Goal: Communication & Community: Participate in discussion

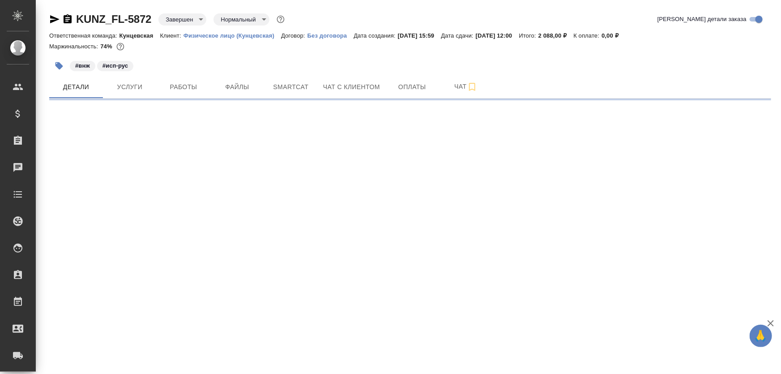
select select "RU"
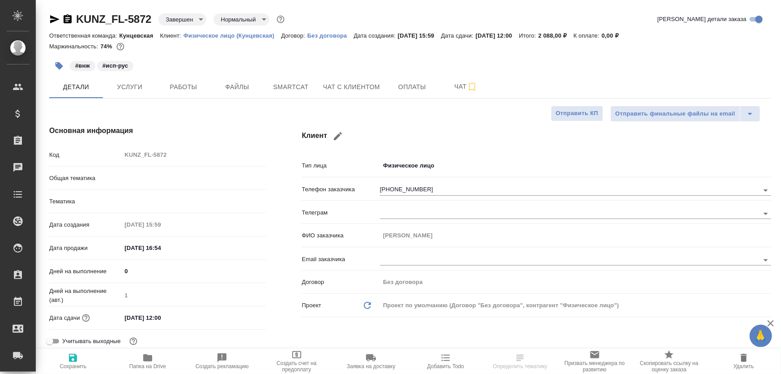
type textarea "x"
type input "Газизов Ринат"
type input "[PERSON_NAME]"
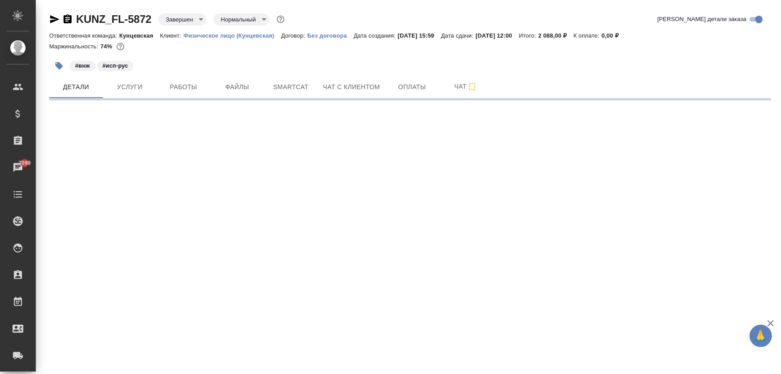
select select "RU"
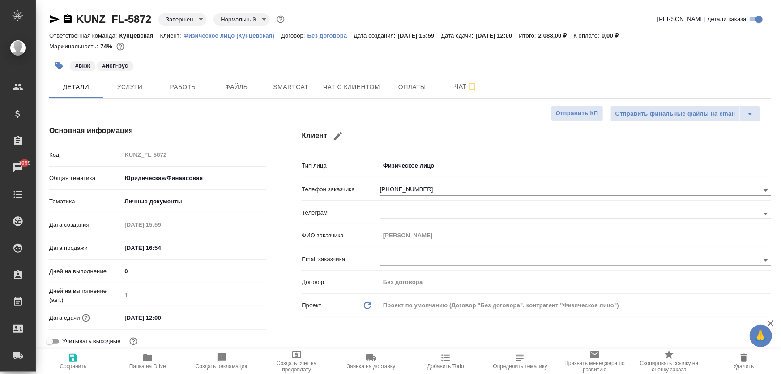
type textarea "x"
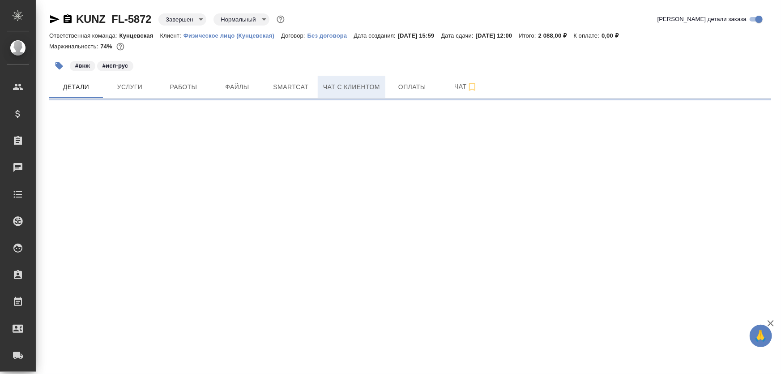
click at [373, 92] on button "Чат с клиентом" at bounding box center [352, 87] width 68 height 22
select select "RU"
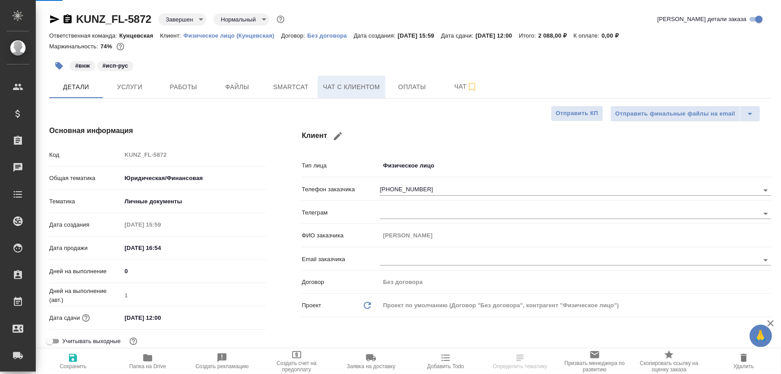
type textarea "x"
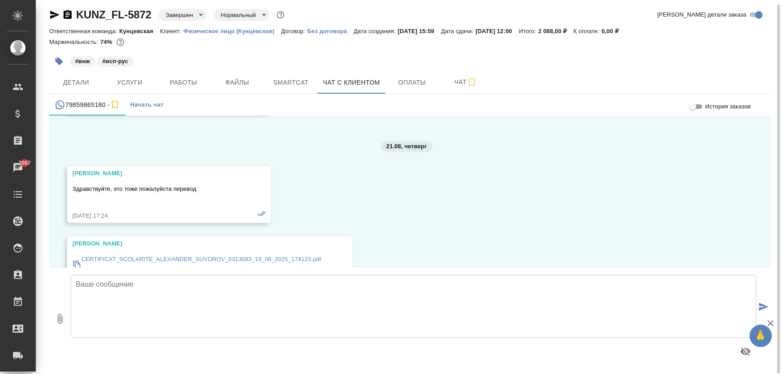
scroll to position [31220, 0]
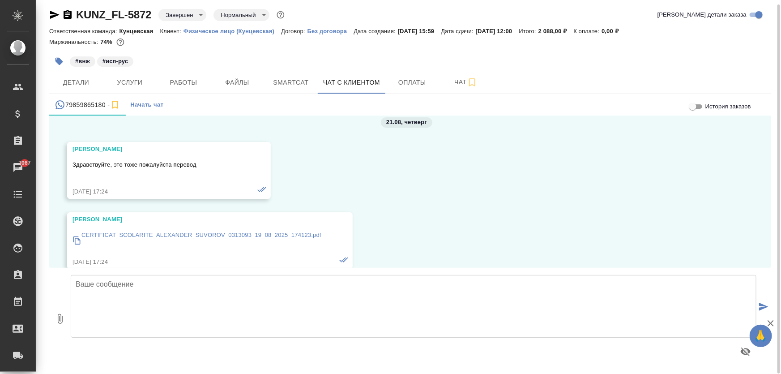
click at [501, 308] on textarea at bounding box center [414, 306] width 686 height 63
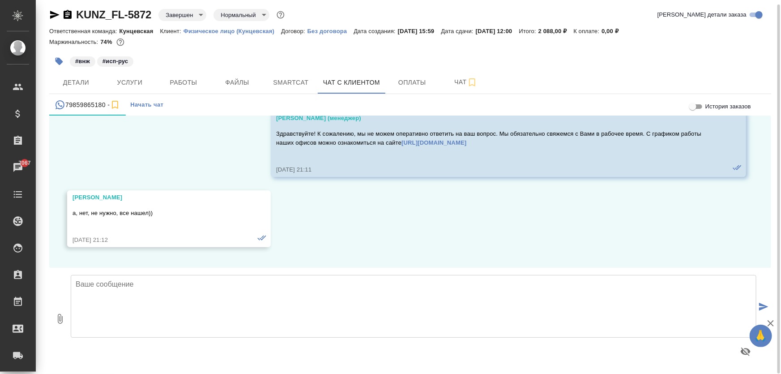
scroll to position [32433, 0]
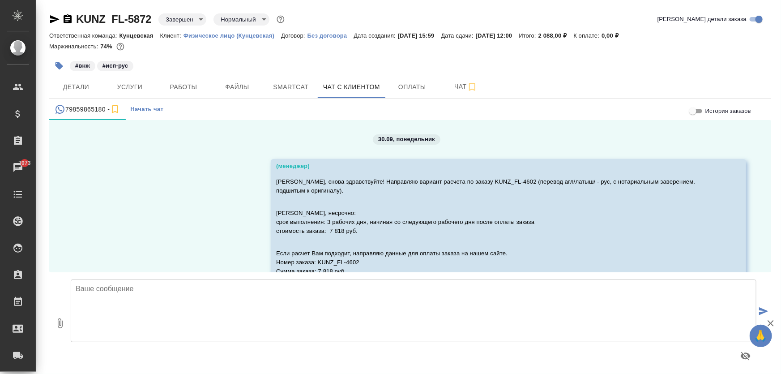
scroll to position [32433, 0]
